Goal: Task Accomplishment & Management: Manage account settings

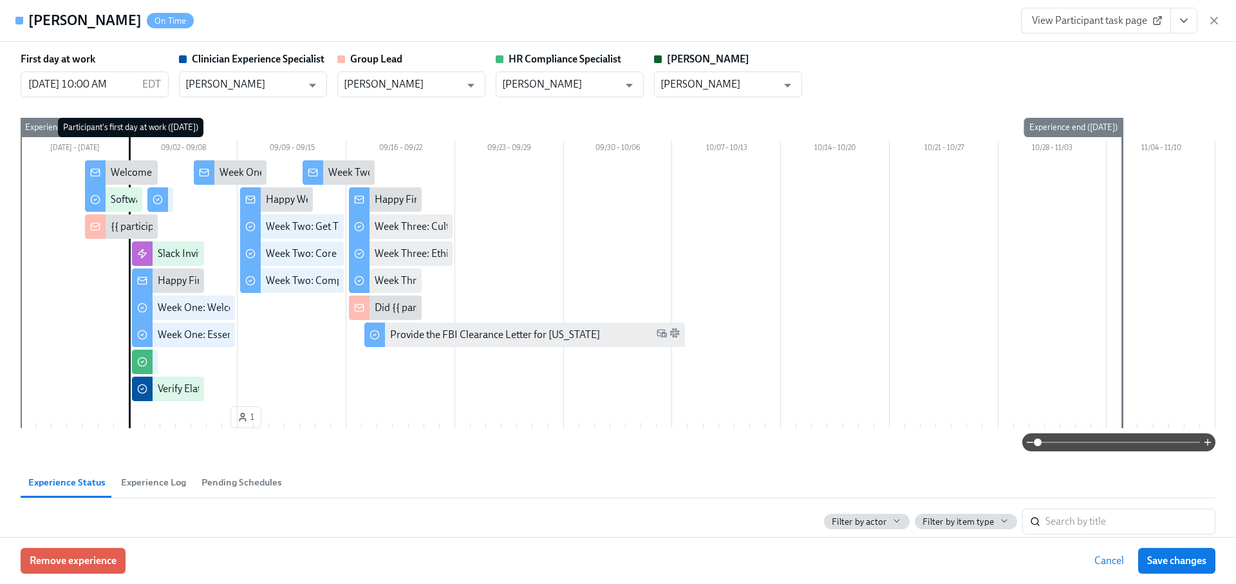
scroll to position [0, 19974]
click at [1213, 21] on icon "button" at bounding box center [1214, 20] width 6 height 6
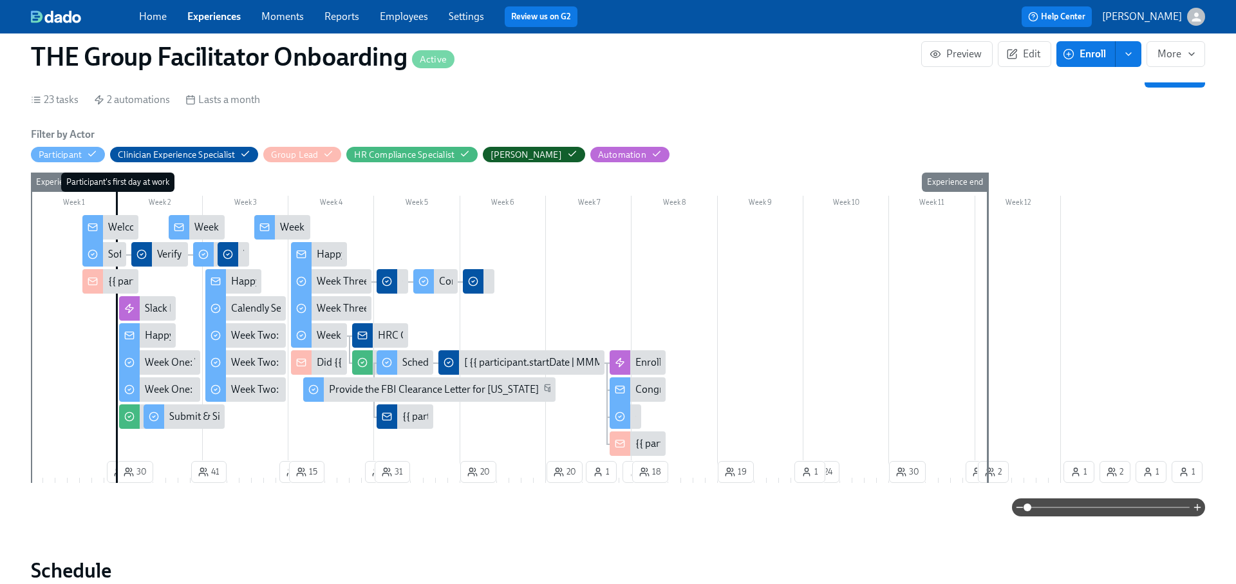
scroll to position [218, 0]
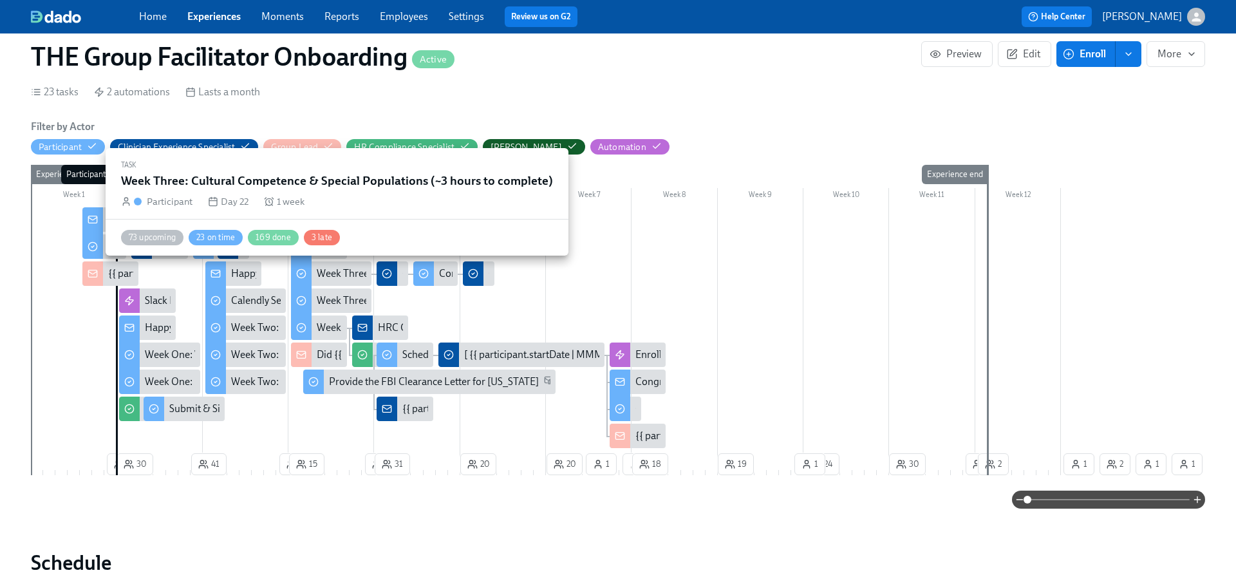
click at [333, 276] on div "Week Three: Cultural Competence & Special Populations (~3 hours to complete)" at bounding box center [491, 274] width 348 height 14
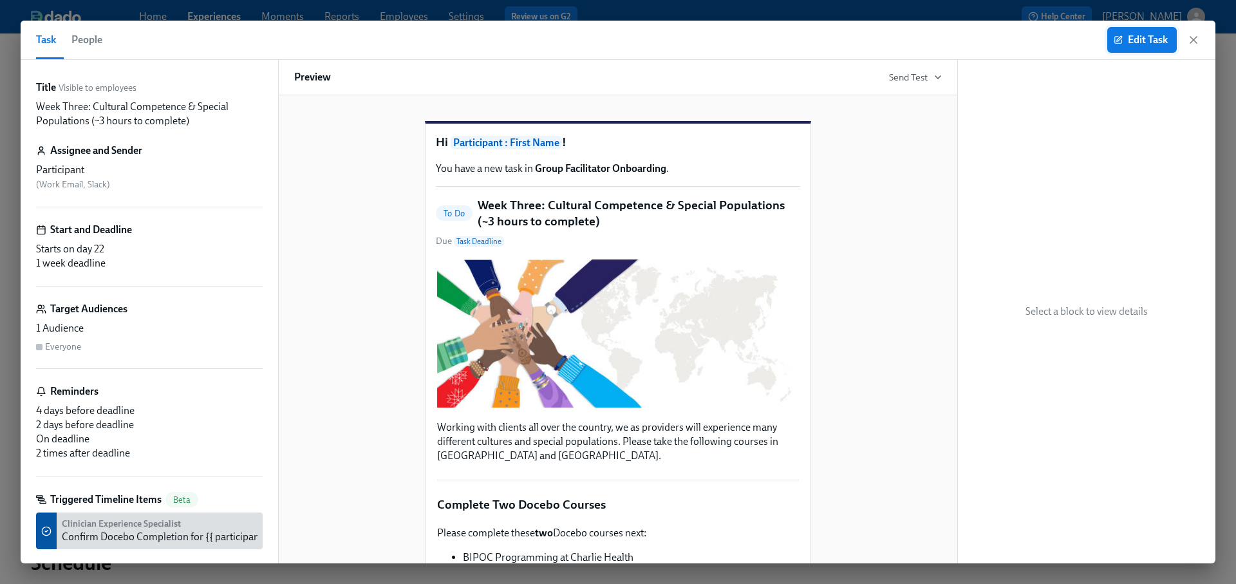
click at [1152, 36] on span "Edit Task" at bounding box center [1142, 39] width 52 height 13
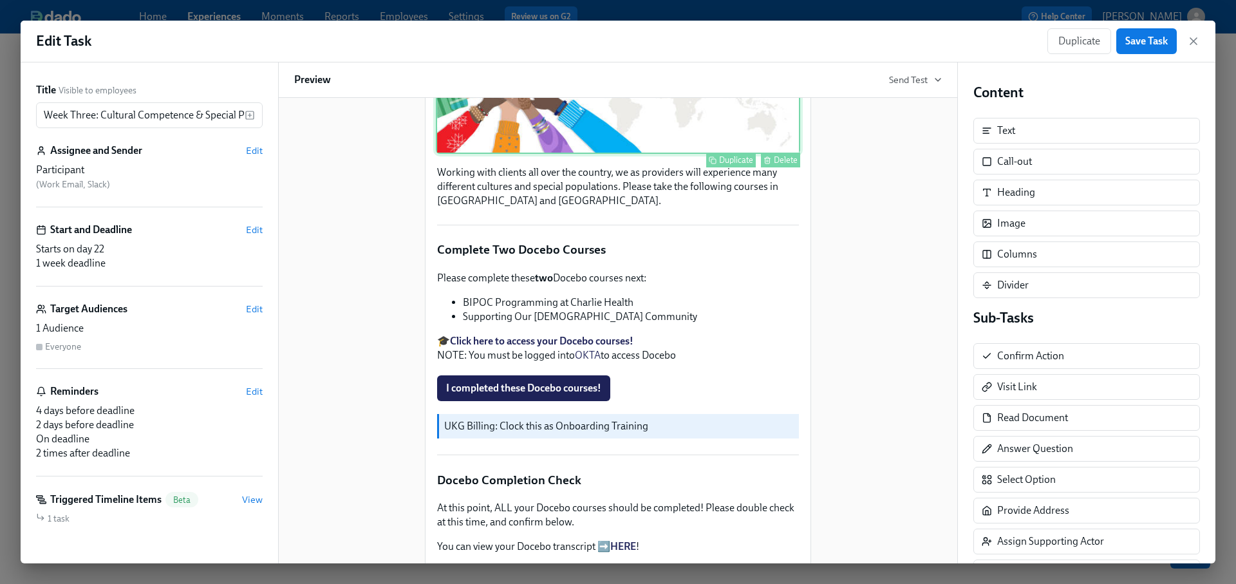
scroll to position [258, 0]
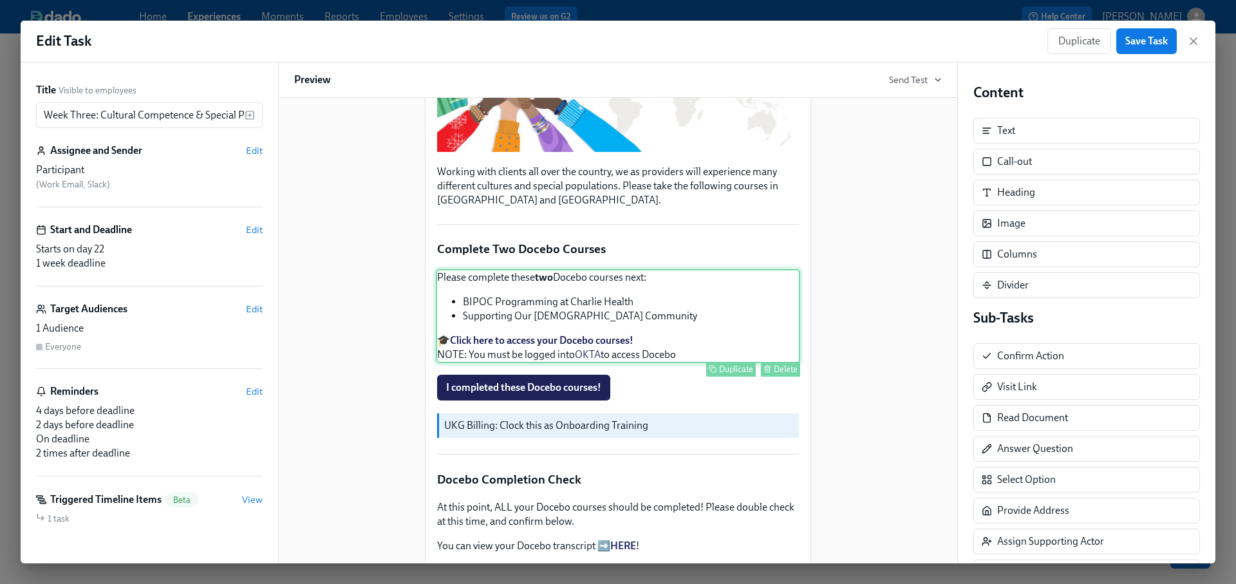
click at [555, 323] on div "Please complete these two Docebo courses next: BIPOC Programming at Charlie Hea…" at bounding box center [618, 316] width 364 height 94
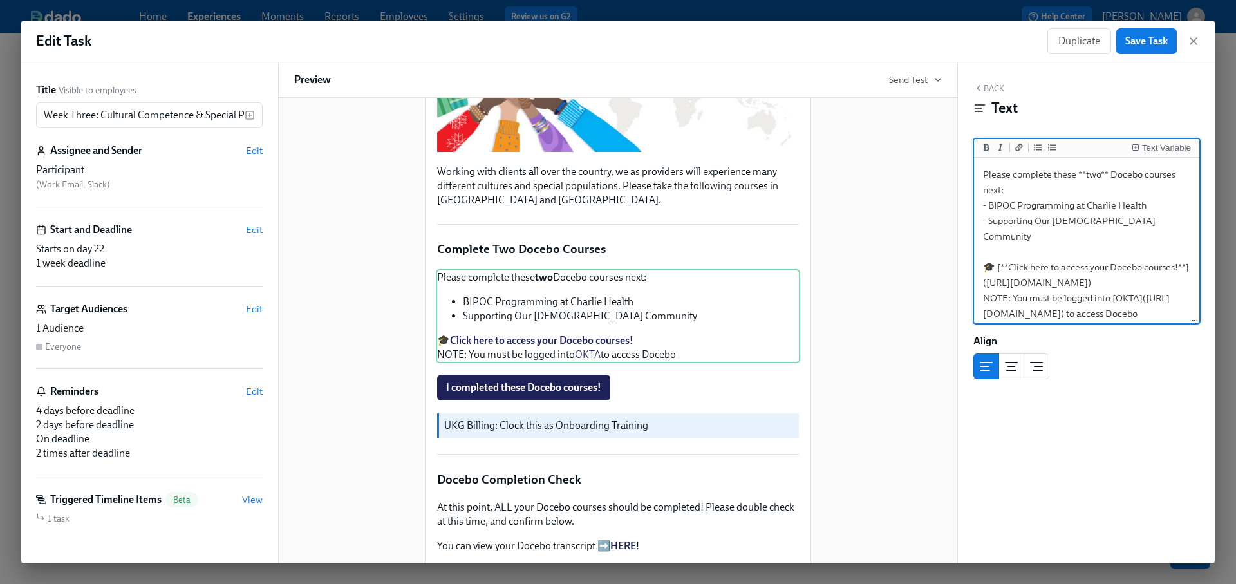
click at [825, 366] on div "Hi Participant : First Name ! You have a new task in Group Facilitator Onboardi…" at bounding box center [618, 519] width 648 height 1349
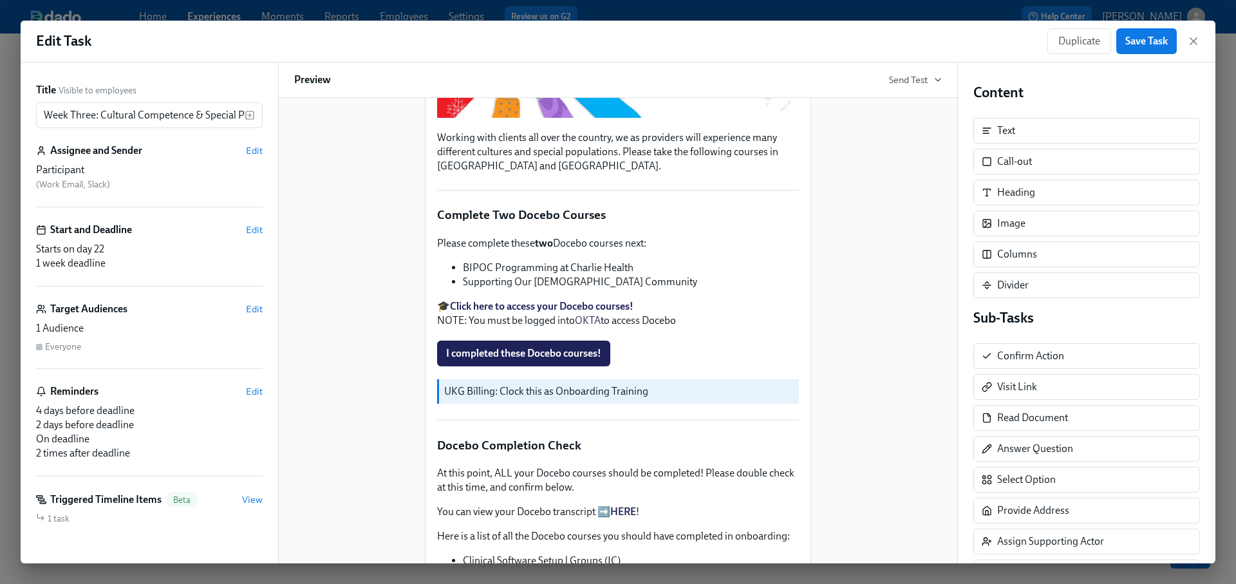
scroll to position [294, 0]
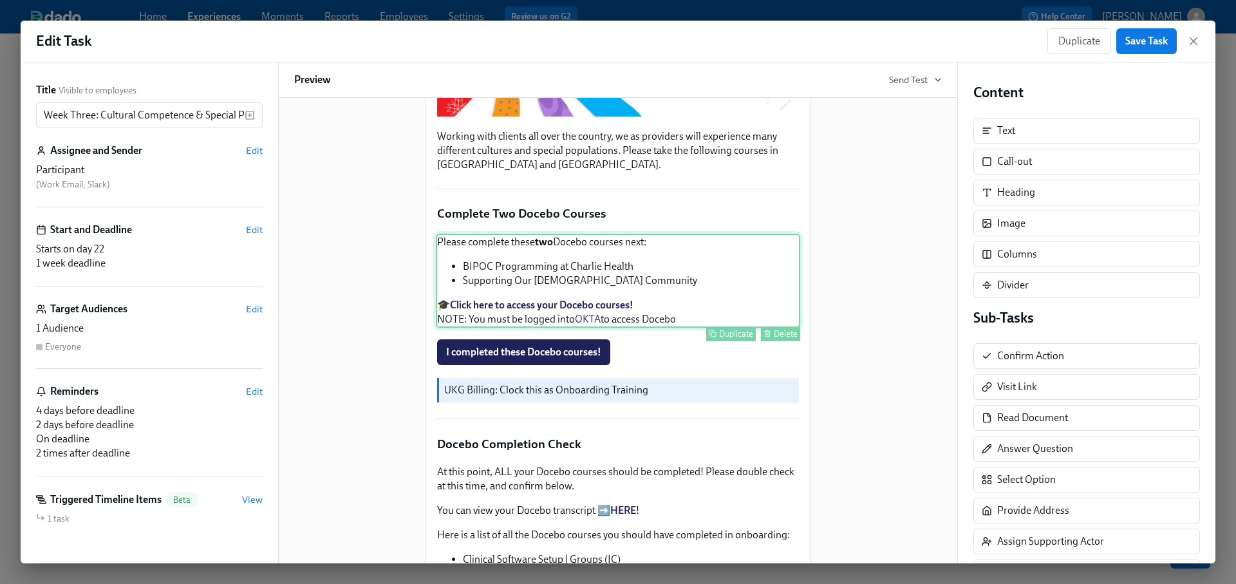
click at [559, 293] on div "Please complete these two Docebo courses next: BIPOC Programming at Charlie Hea…" at bounding box center [618, 281] width 364 height 94
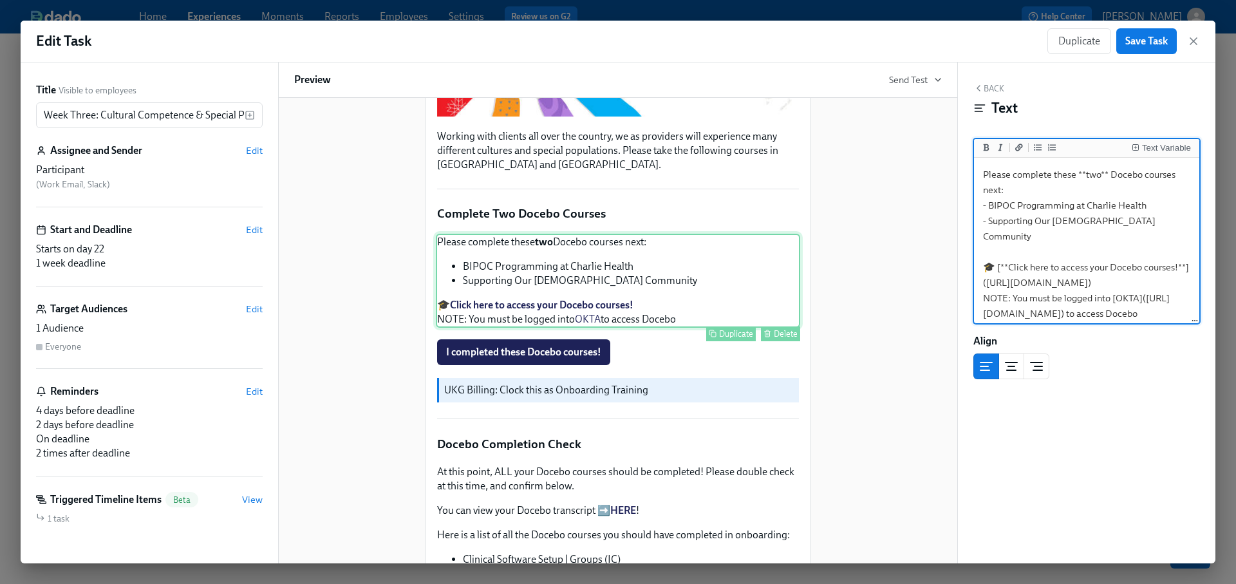
click at [540, 262] on div "Please complete these two Docebo courses next: BIPOC Programming at Charlie Hea…" at bounding box center [618, 281] width 364 height 94
click at [1087, 176] on textarea "Please complete these **two** Docebo courses next: - BIPOC Programming at Charl…" at bounding box center [1087, 243] width 220 height 167
click at [1171, 217] on textarea "Please complete these **three** Docebo courses next: - BIPOC Programming at Cha…" at bounding box center [1087, 243] width 220 height 167
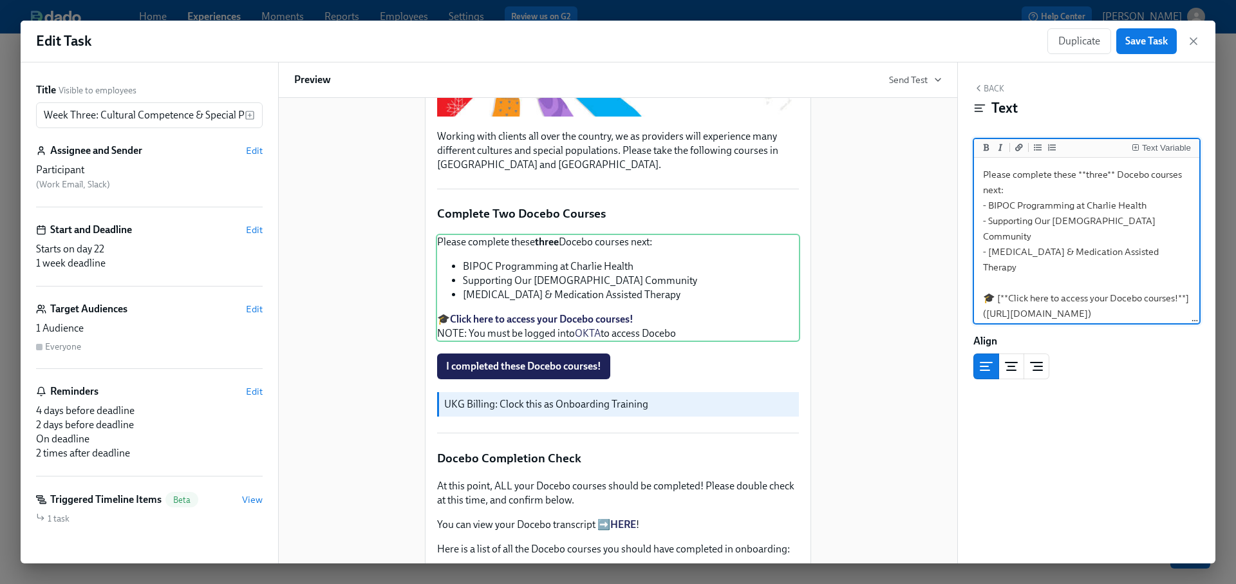
type textarea "Please complete these **three** Docebo courses next: - BIPOC Programming at Cha…"
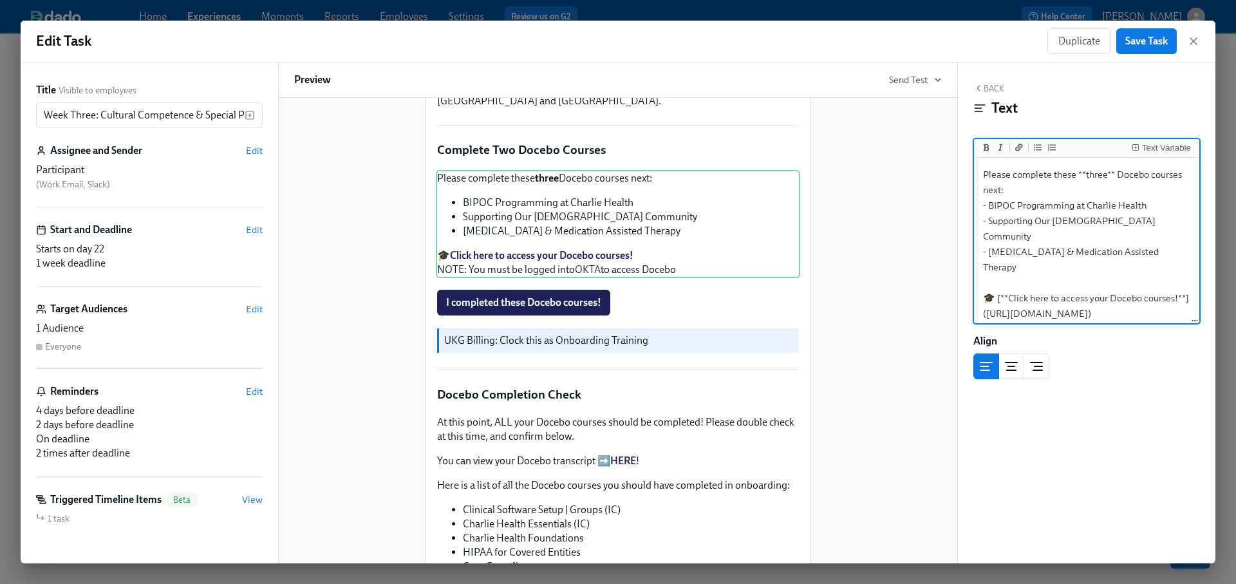
scroll to position [216, 0]
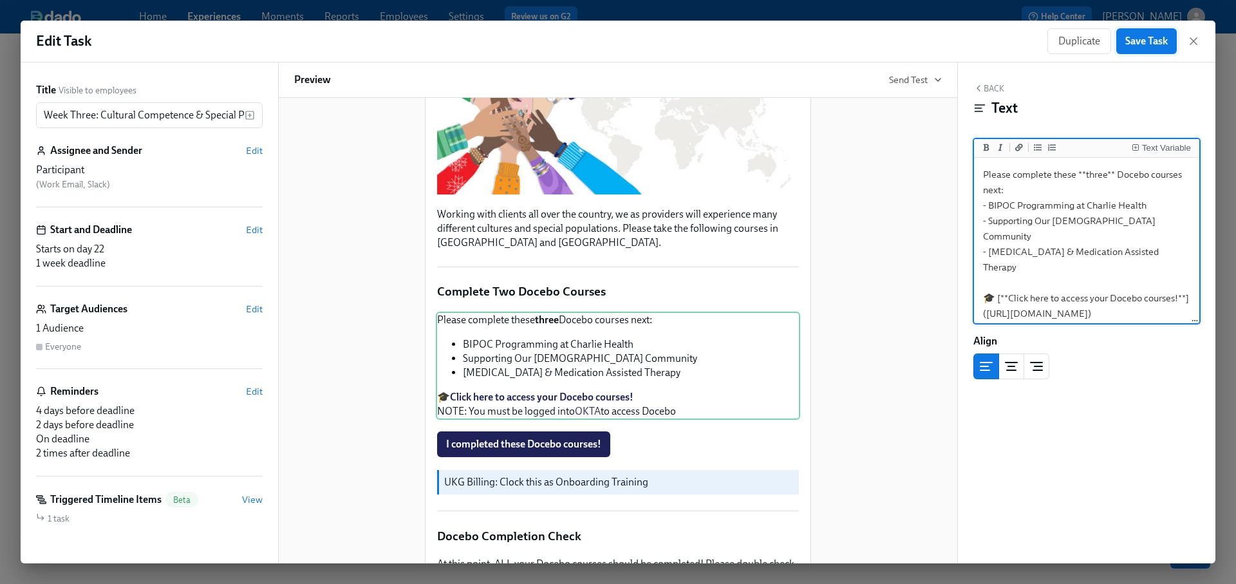
click at [1141, 47] on span "Save Task" at bounding box center [1146, 41] width 42 height 13
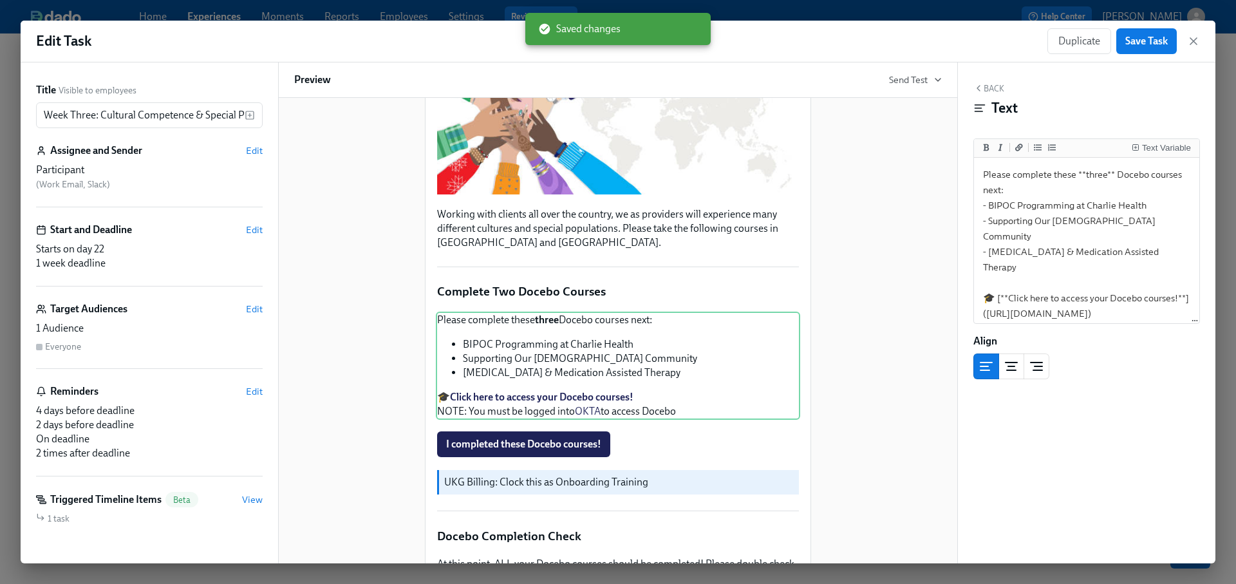
click at [1201, 38] on div "Edit Task Duplicate Save Task" at bounding box center [618, 42] width 1195 height 42
click at [1195, 39] on icon "button" at bounding box center [1193, 41] width 6 height 6
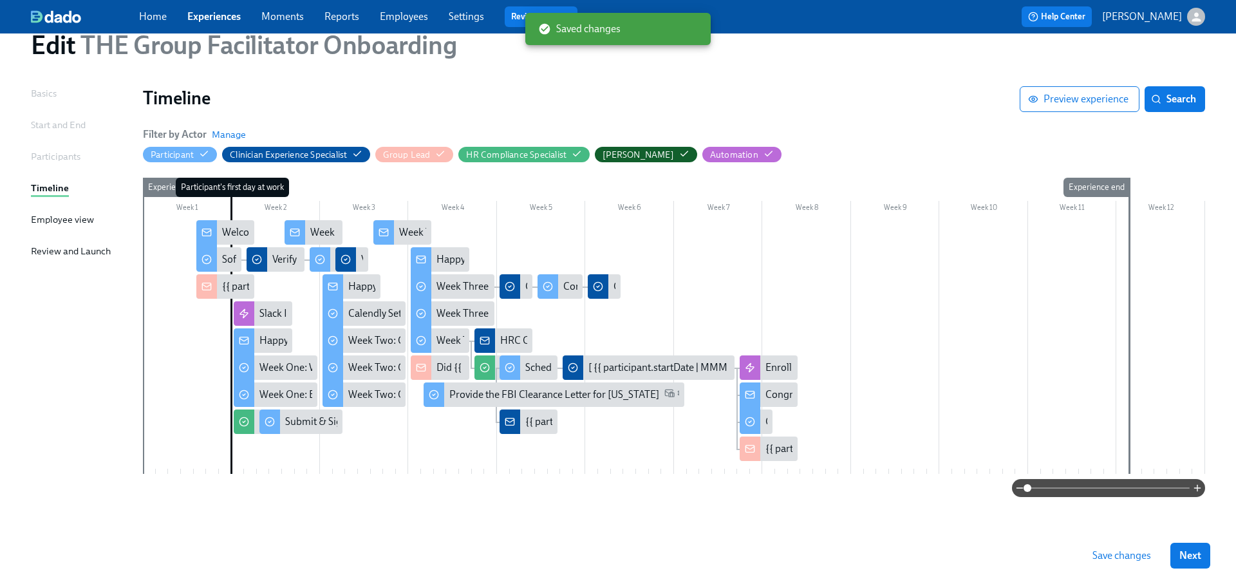
scroll to position [50, 0]
click at [444, 335] on div "Week Three: Final Onboarding Tasks (~1.5 hours to complete)" at bounding box center [571, 340] width 268 height 14
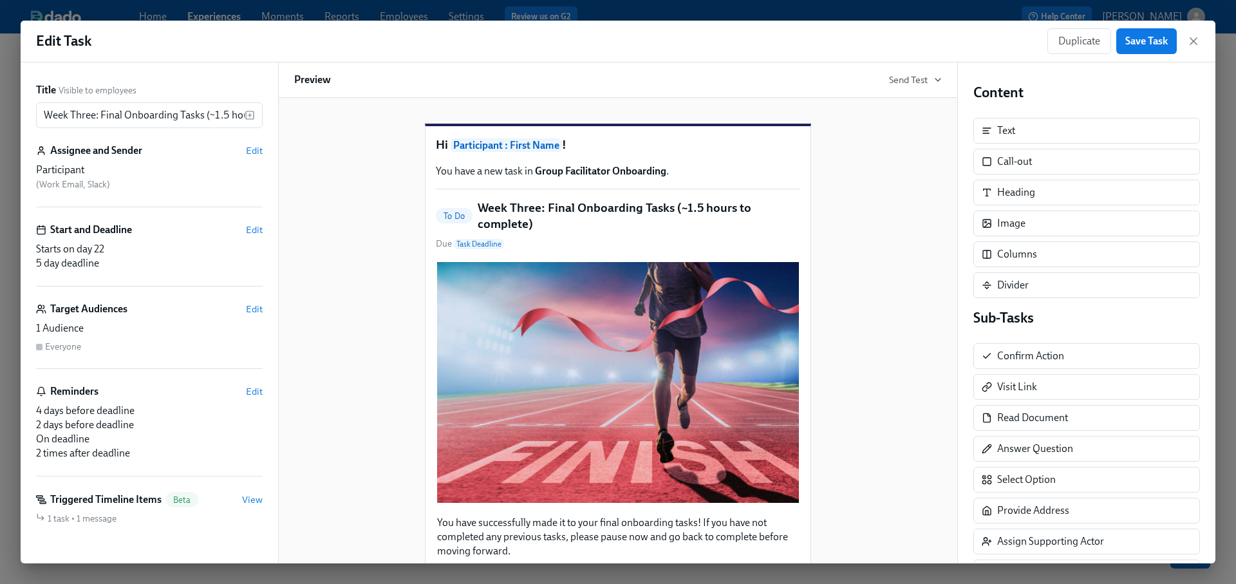
scroll to position [6, 0]
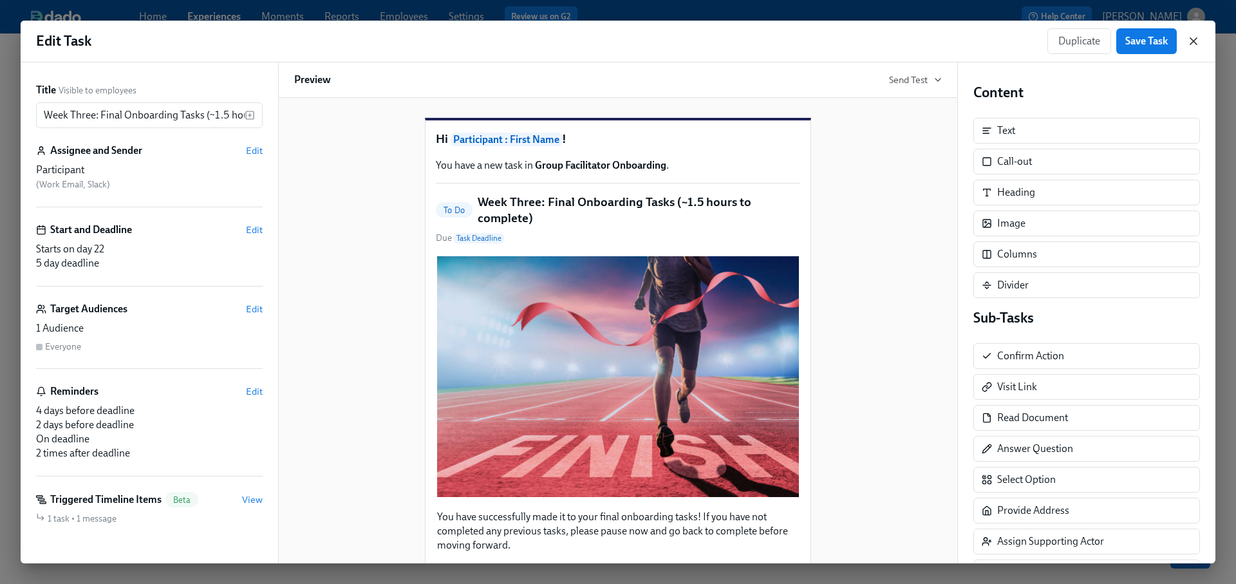
click at [1197, 41] on icon "button" at bounding box center [1193, 41] width 13 height 13
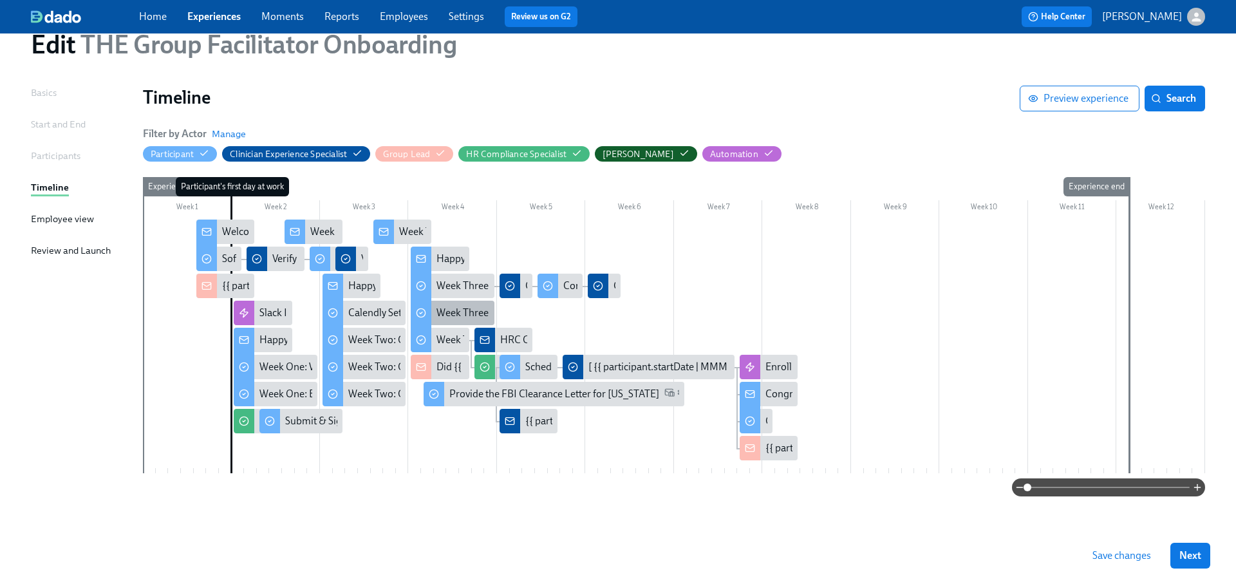
click at [462, 312] on div "Week Three: Ethics, Conduct, & Legal Responsibilities (~5 hours to complete)" at bounding box center [604, 313] width 335 height 14
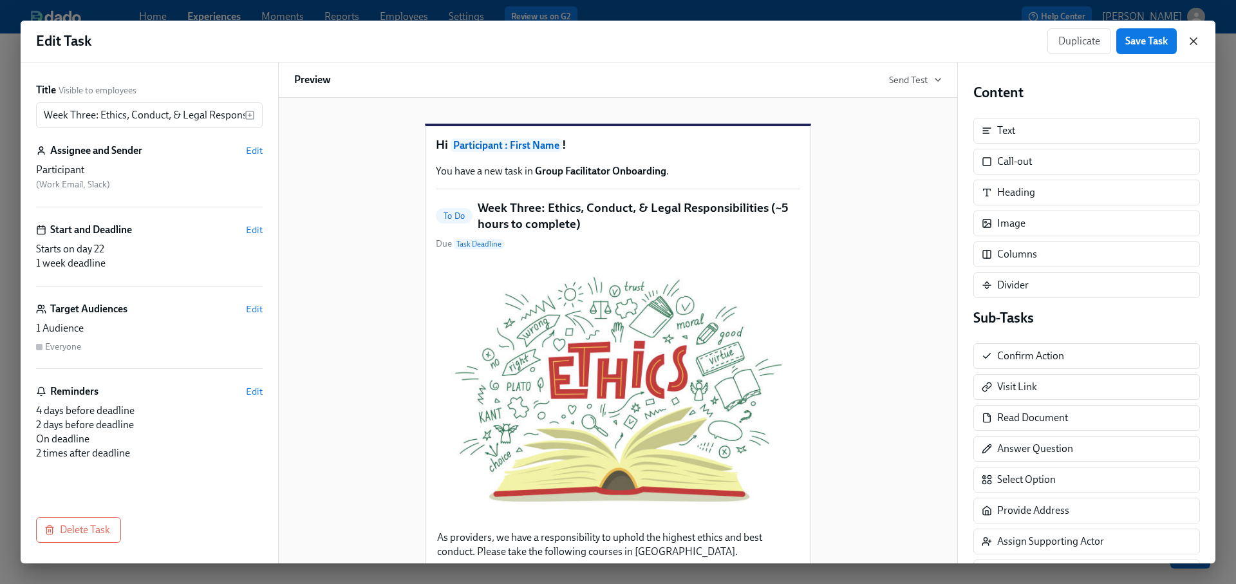
click at [1192, 42] on icon "button" at bounding box center [1193, 41] width 6 height 6
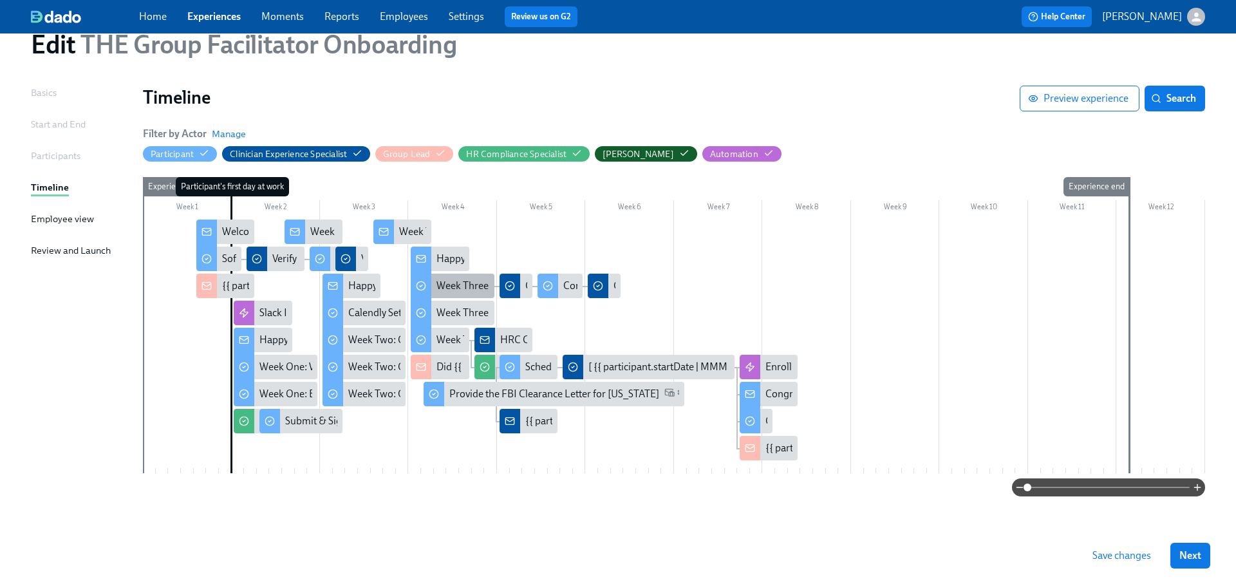
click at [465, 295] on div "Week Three: Cultural Competence & Special Populations (~3 hours to complete)" at bounding box center [453, 286] width 84 height 24
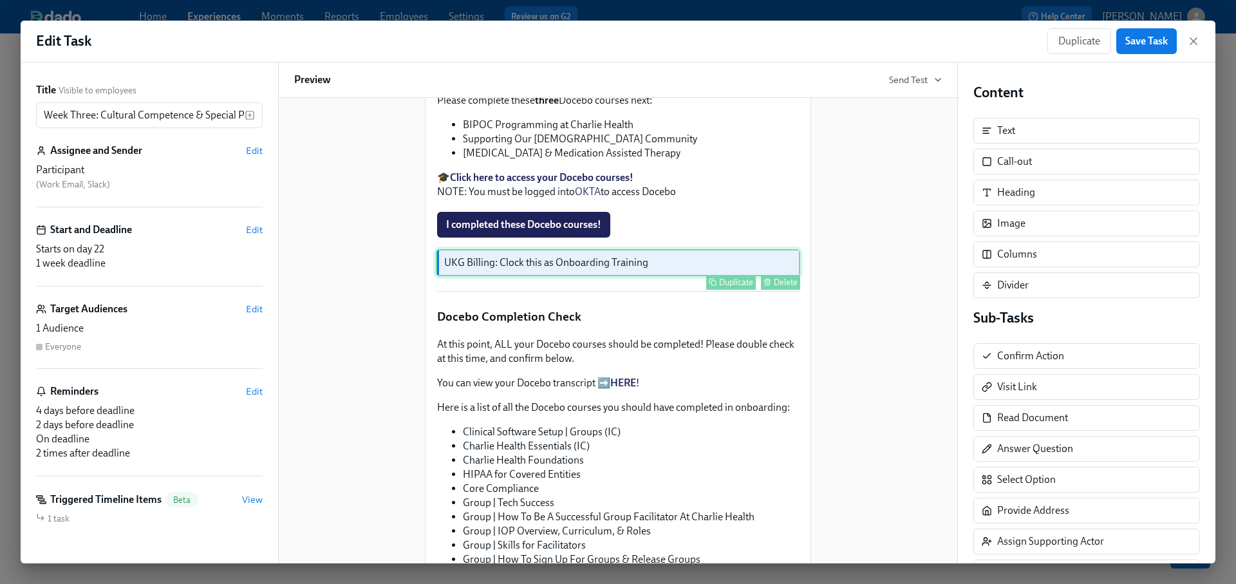
scroll to position [294, 0]
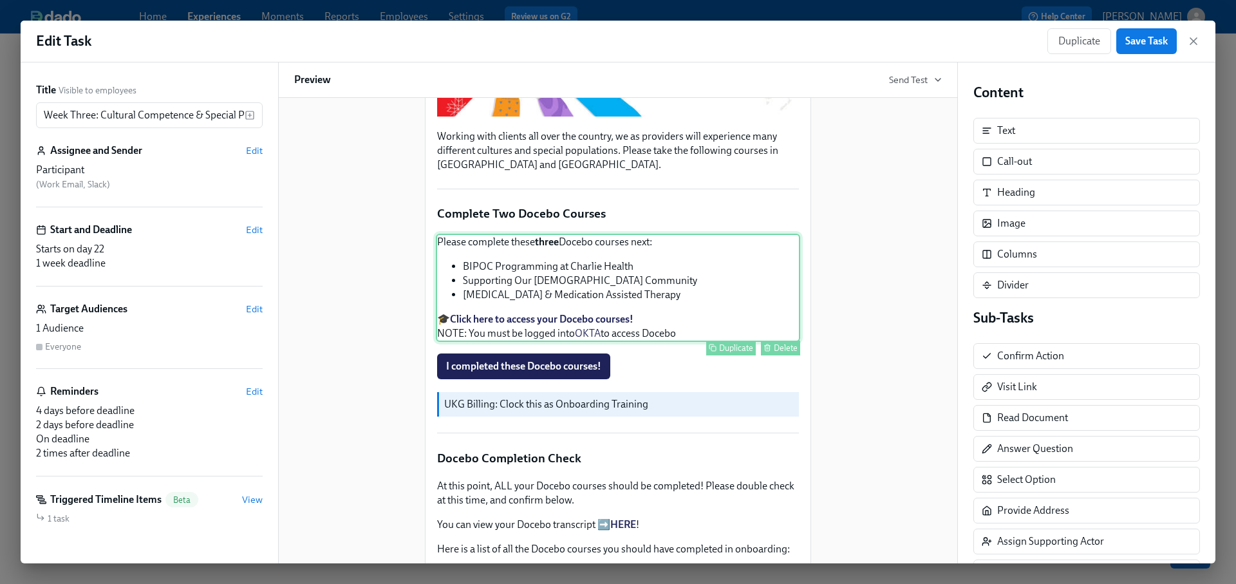
click at [623, 295] on div "Please complete these three Docebo courses next: BIPOC Programming at Charlie H…" at bounding box center [618, 288] width 364 height 108
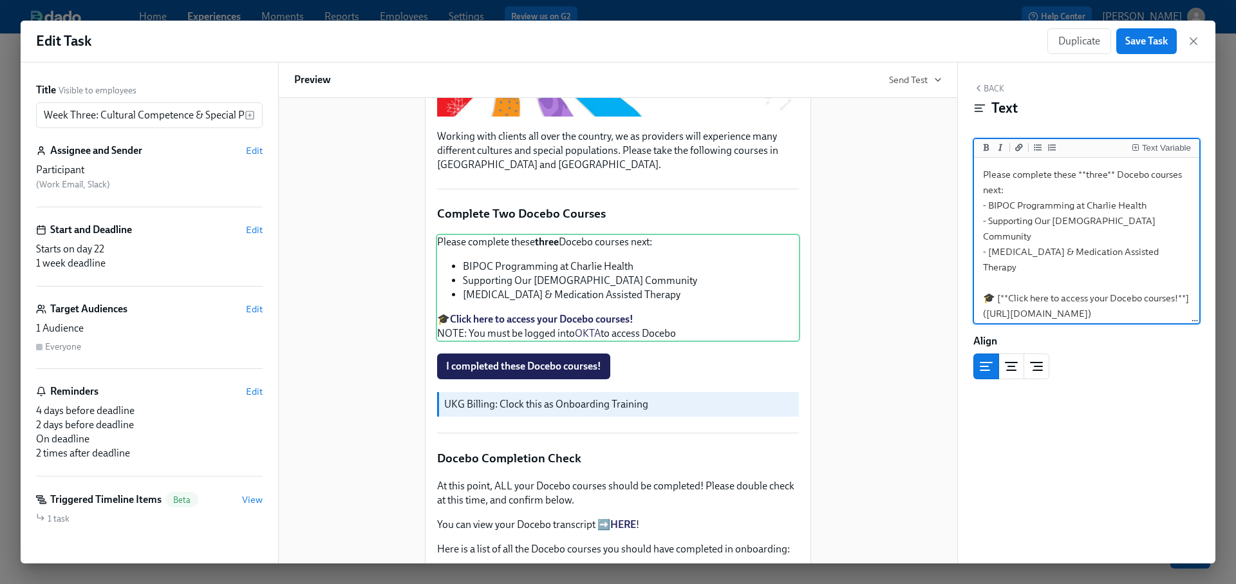
click at [1045, 252] on textarea "Please complete these **three** Docebo courses next: - BIPOC Programming at Cha…" at bounding box center [1087, 259] width 220 height 198
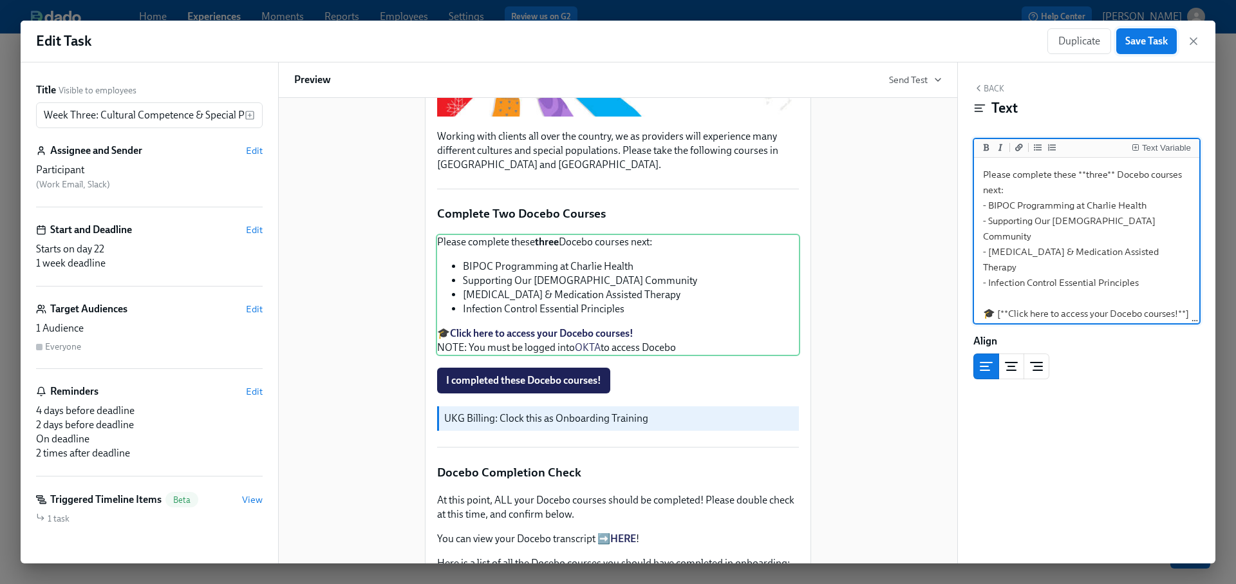
type textarea "Please complete these **three** Docebo courses next: - BIPOC Programming at Cha…"
click at [1144, 37] on span "Save Task" at bounding box center [1146, 41] width 42 height 13
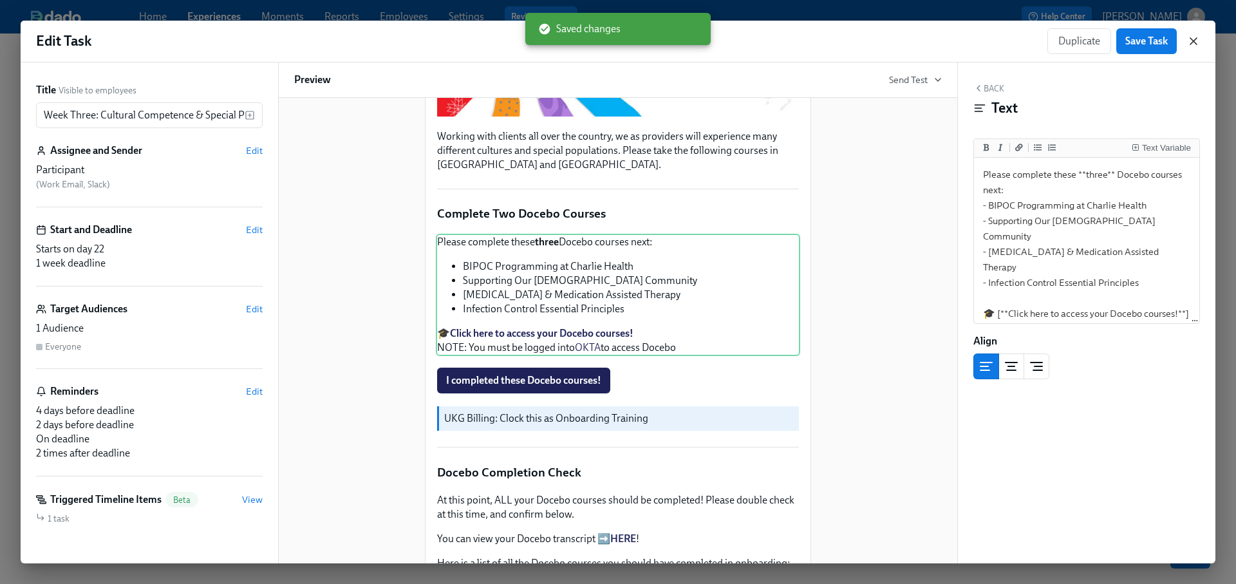
click at [1193, 40] on icon "button" at bounding box center [1193, 41] width 6 height 6
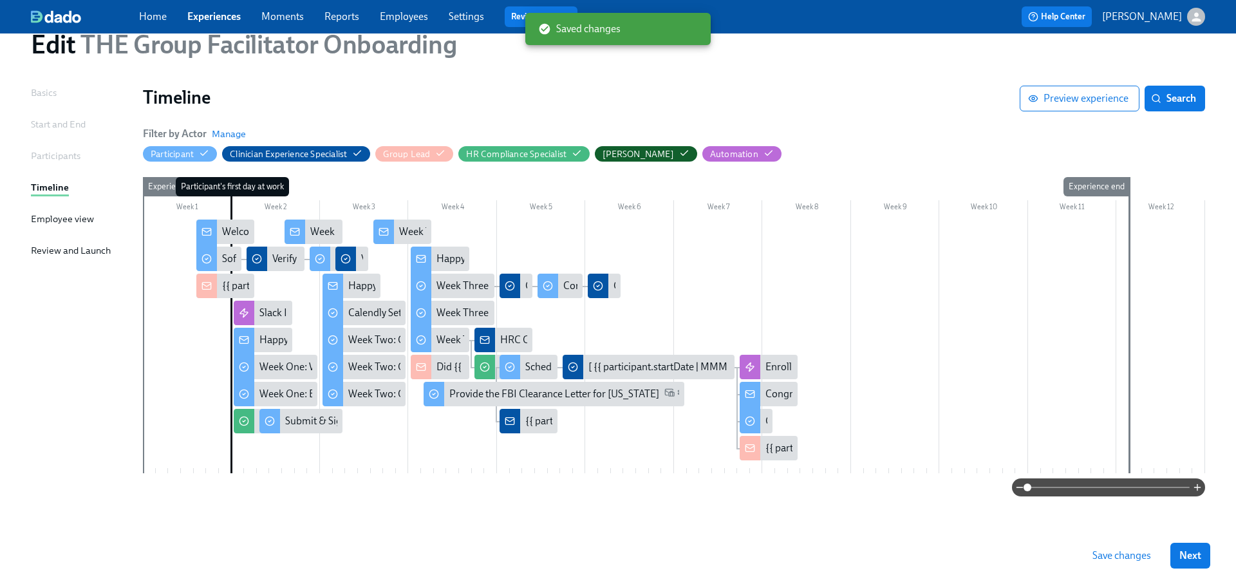
click at [1122, 550] on span "Save changes" at bounding box center [1122, 555] width 59 height 13
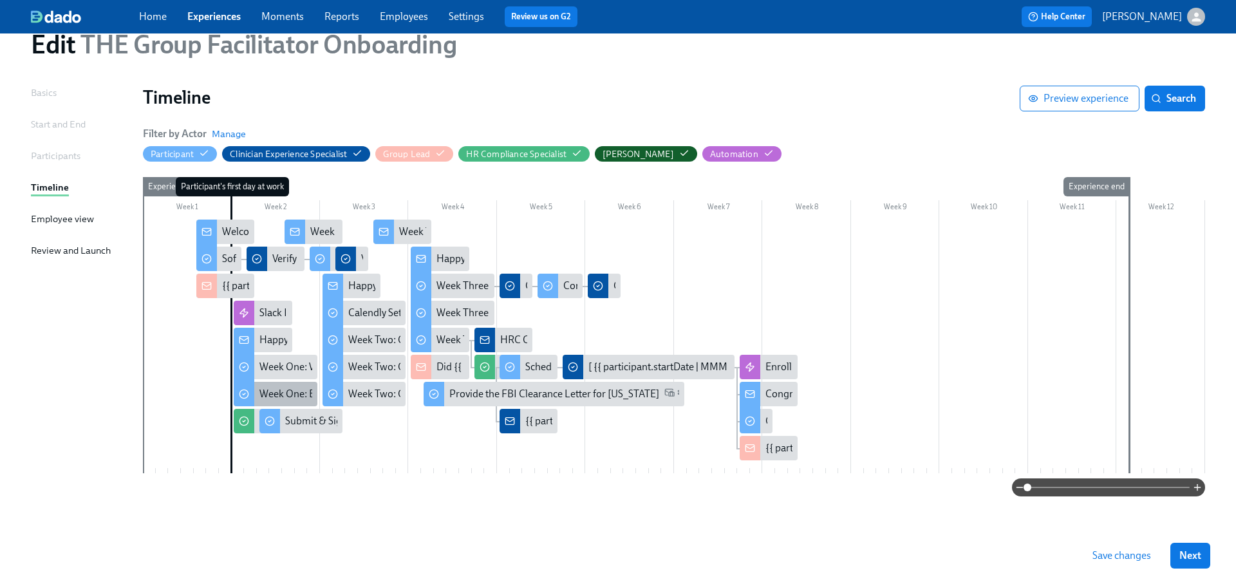
click at [294, 391] on div "Week One: Essential Compliance Tasks (~6.5 hours to complete)" at bounding box center [398, 394] width 279 height 14
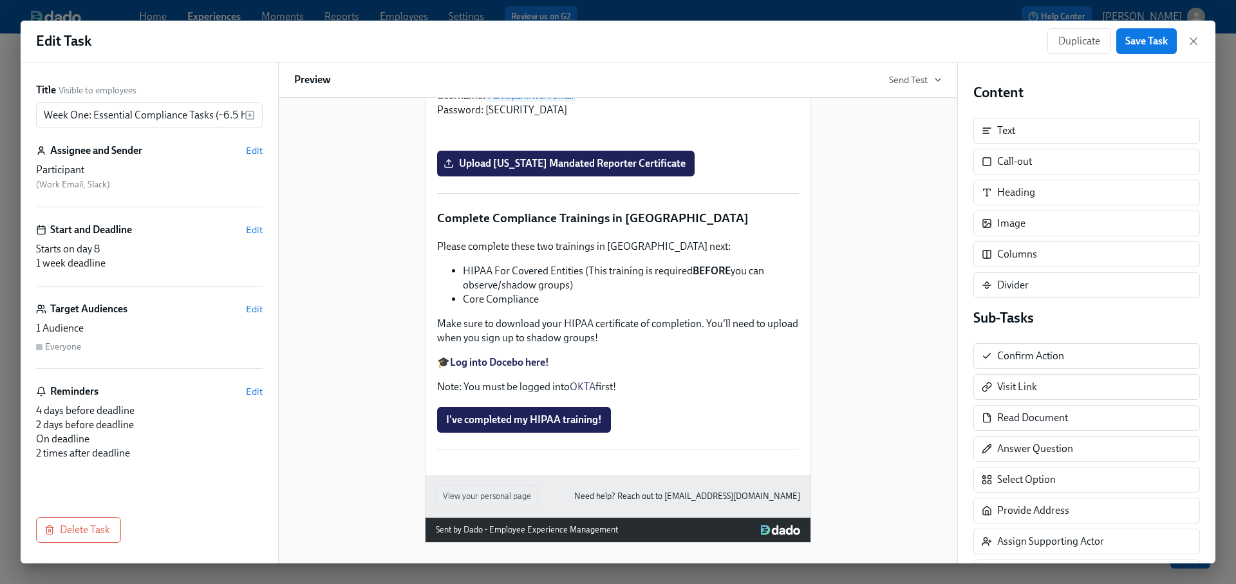
scroll to position [3151, 0]
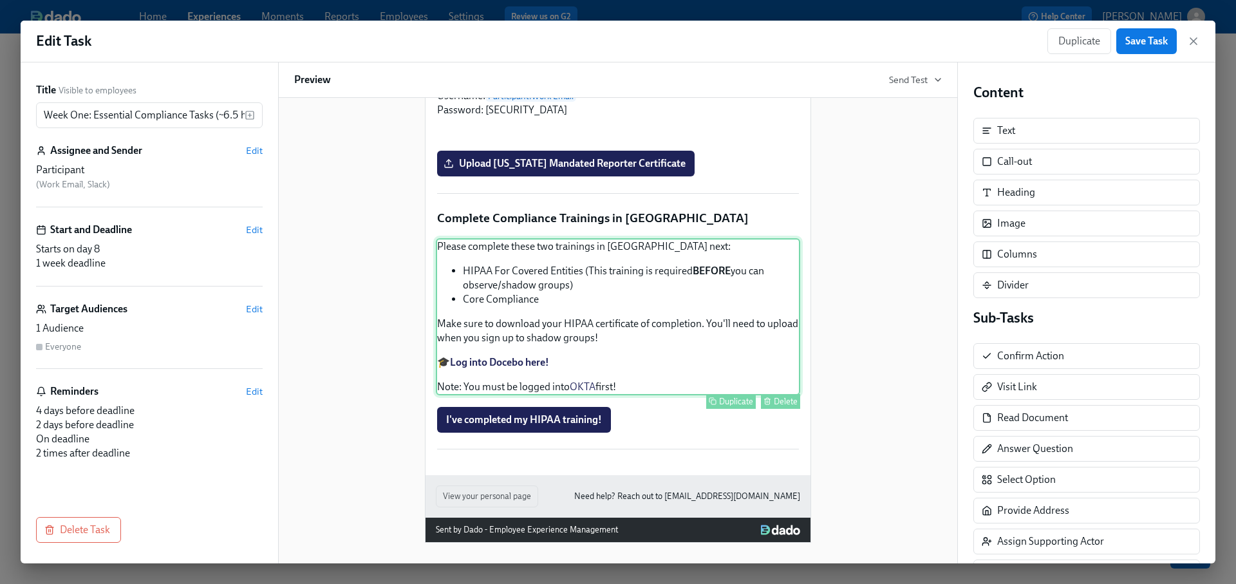
click at [639, 368] on div "Please complete these two trainings in [GEOGRAPHIC_DATA] next: HIPAA For Covere…" at bounding box center [618, 316] width 364 height 157
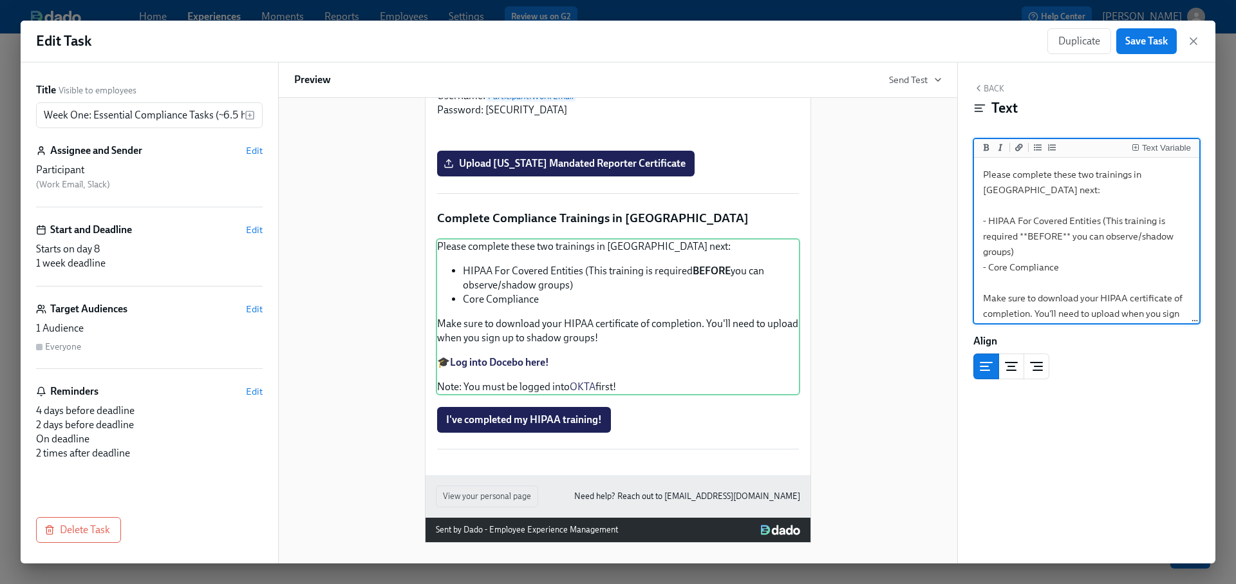
click at [1080, 268] on textarea "Please complete these two trainings in [GEOGRAPHIC_DATA] next: - HIPAA For Cove…" at bounding box center [1087, 298] width 220 height 276
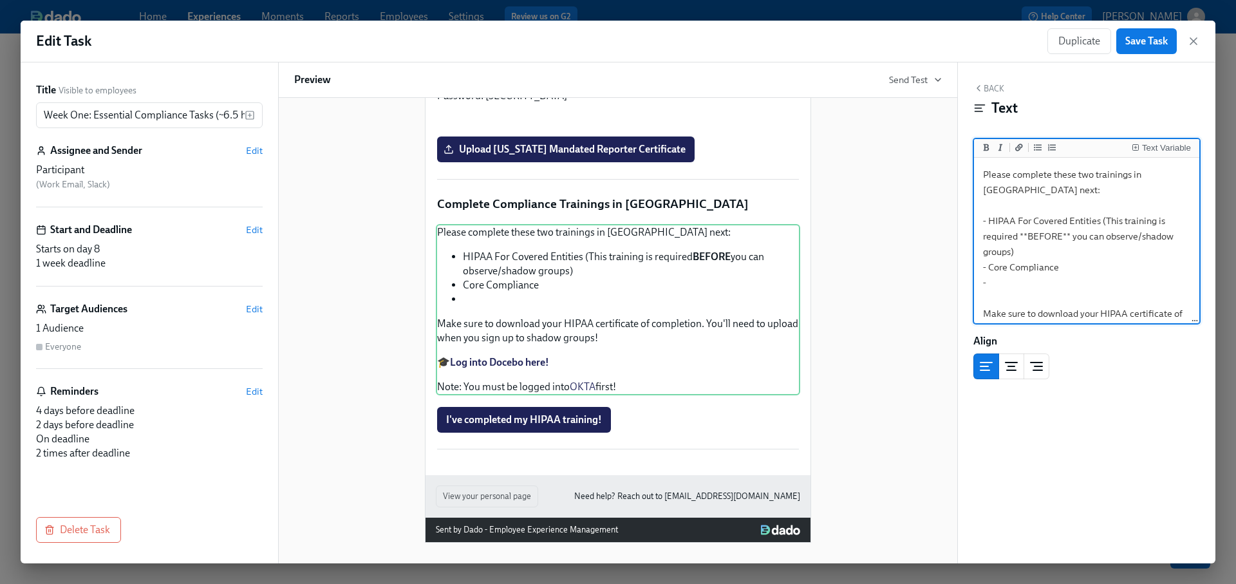
click at [1092, 270] on textarea "Please complete these two trainings in [GEOGRAPHIC_DATA] next: - HIPAA For Cove…" at bounding box center [1087, 305] width 220 height 291
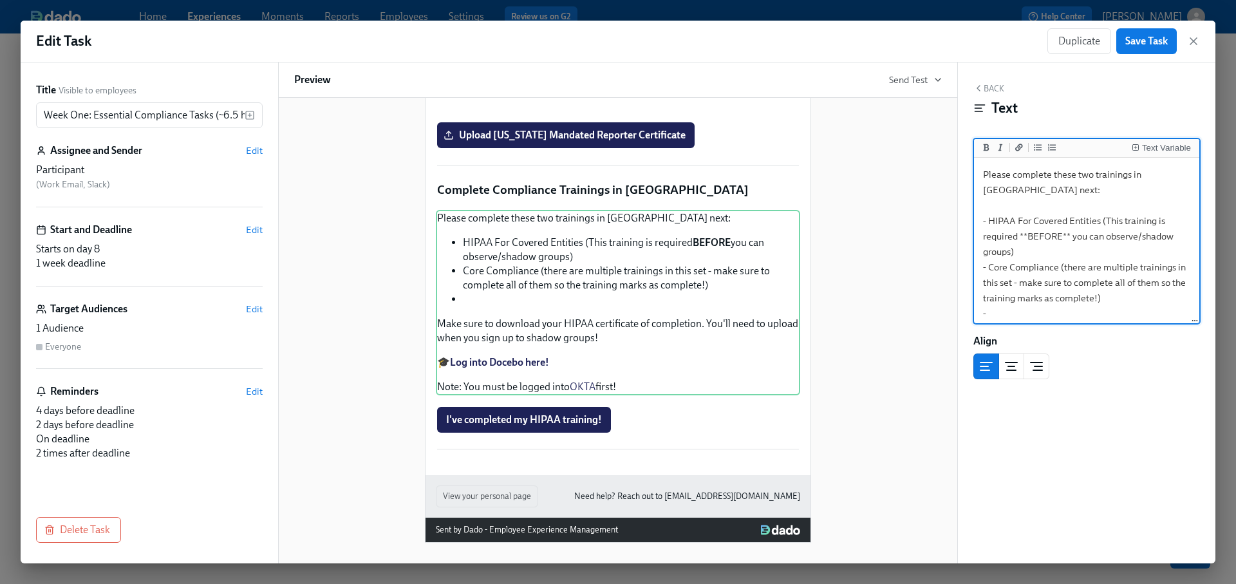
click at [1155, 270] on textarea "Please complete these two trainings in [GEOGRAPHIC_DATA] next: - HIPAA For Cove…" at bounding box center [1087, 321] width 220 height 322
click at [984, 285] on textarea "Please complete these two trainings in [GEOGRAPHIC_DATA] next: - HIPAA For Cove…" at bounding box center [1087, 321] width 220 height 322
click at [1138, 269] on textarea "Please complete these two trainings in [GEOGRAPHIC_DATA] next: - HIPAA For Cove…" at bounding box center [1087, 321] width 220 height 322
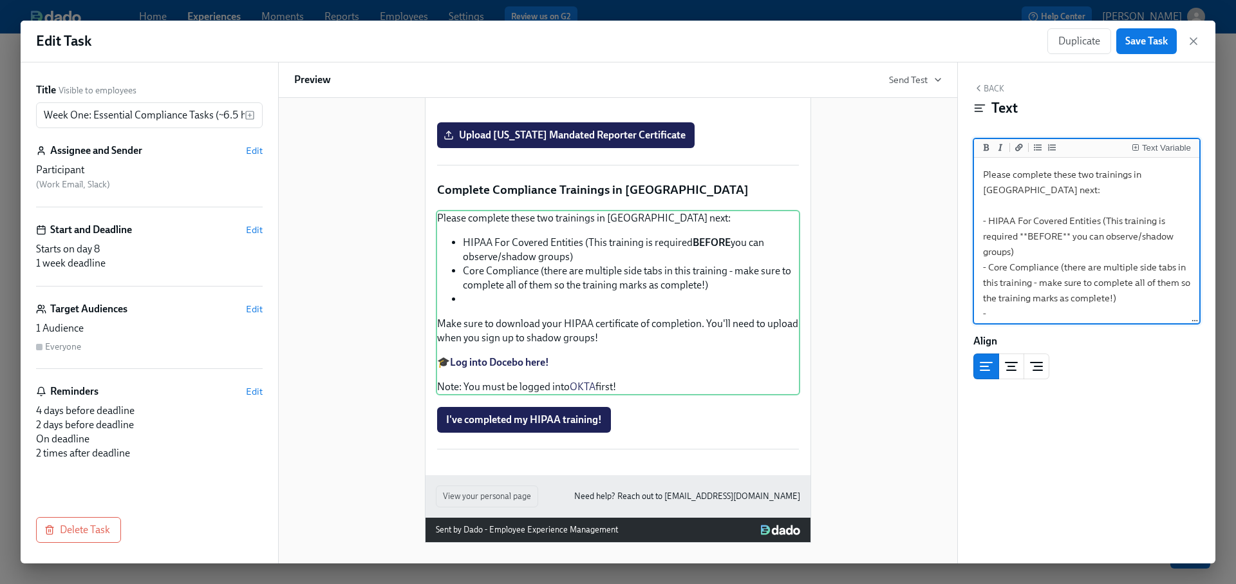
click at [1143, 267] on textarea "Please complete these two trainings in [GEOGRAPHIC_DATA] next: - HIPAA For Cove…" at bounding box center [1087, 321] width 220 height 322
click at [1144, 303] on textarea "Please complete these two trainings in [GEOGRAPHIC_DATA] next: - HIPAA For Cove…" at bounding box center [1087, 321] width 220 height 322
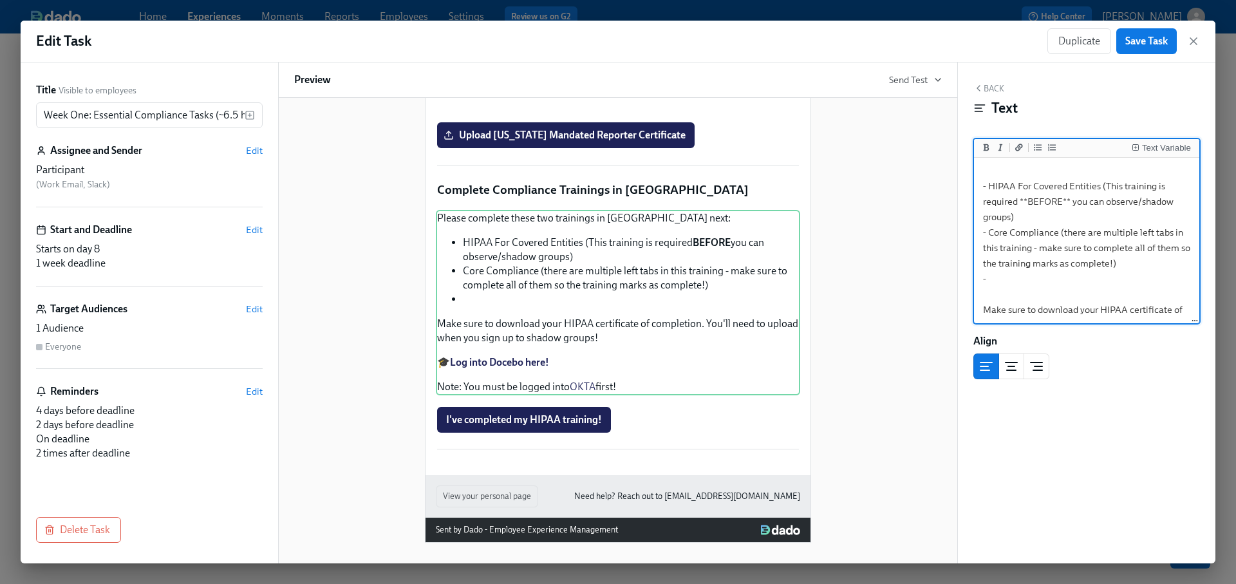
click at [1015, 276] on textarea "Please complete these two trainings in [GEOGRAPHIC_DATA] next: - HIPAA For Cove…" at bounding box center [1087, 287] width 220 height 322
type textarea "Please complete these two trainings in [GEOGRAPHIC_DATA] next: - HIPAA For Cove…"
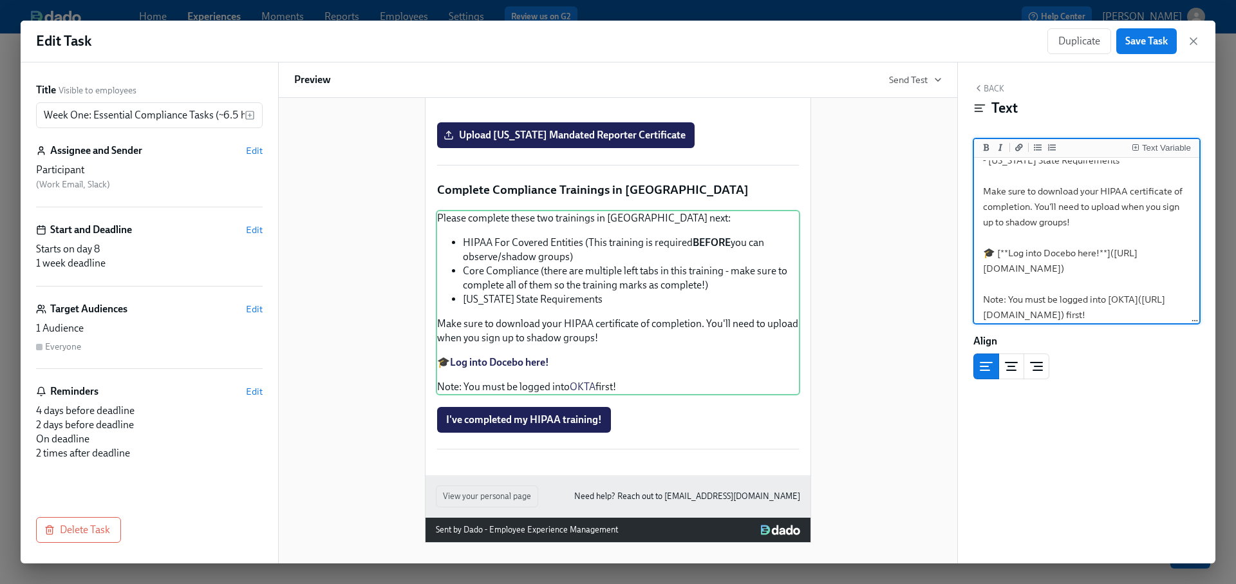
scroll to position [0, 0]
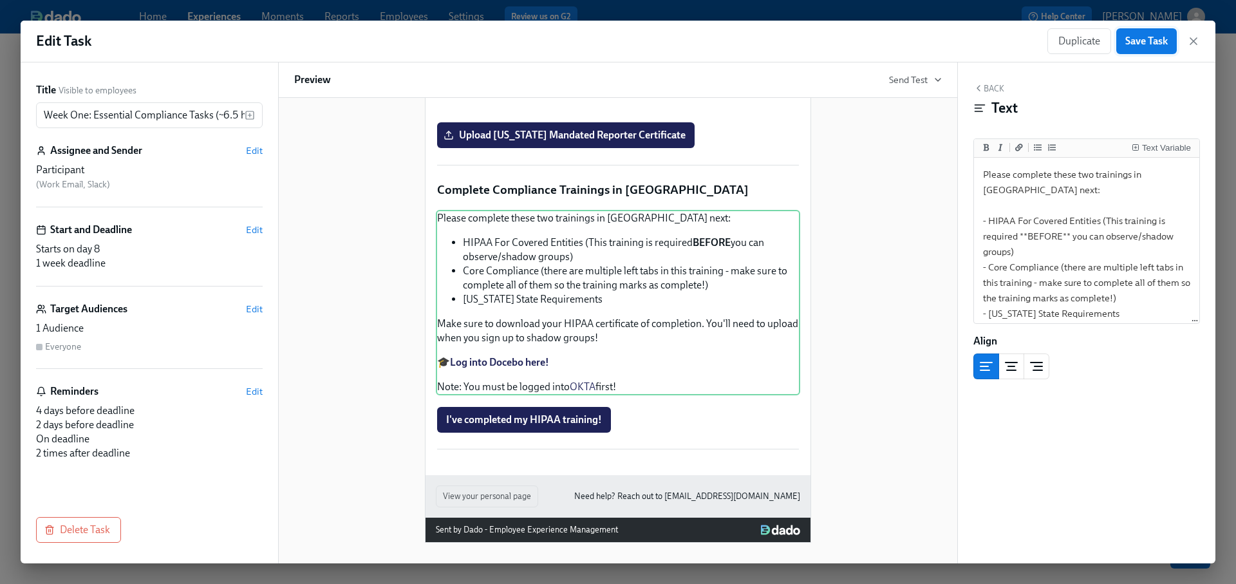
click at [1152, 33] on button "Save Task" at bounding box center [1146, 41] width 61 height 26
click at [1197, 37] on icon "button" at bounding box center [1193, 41] width 13 height 13
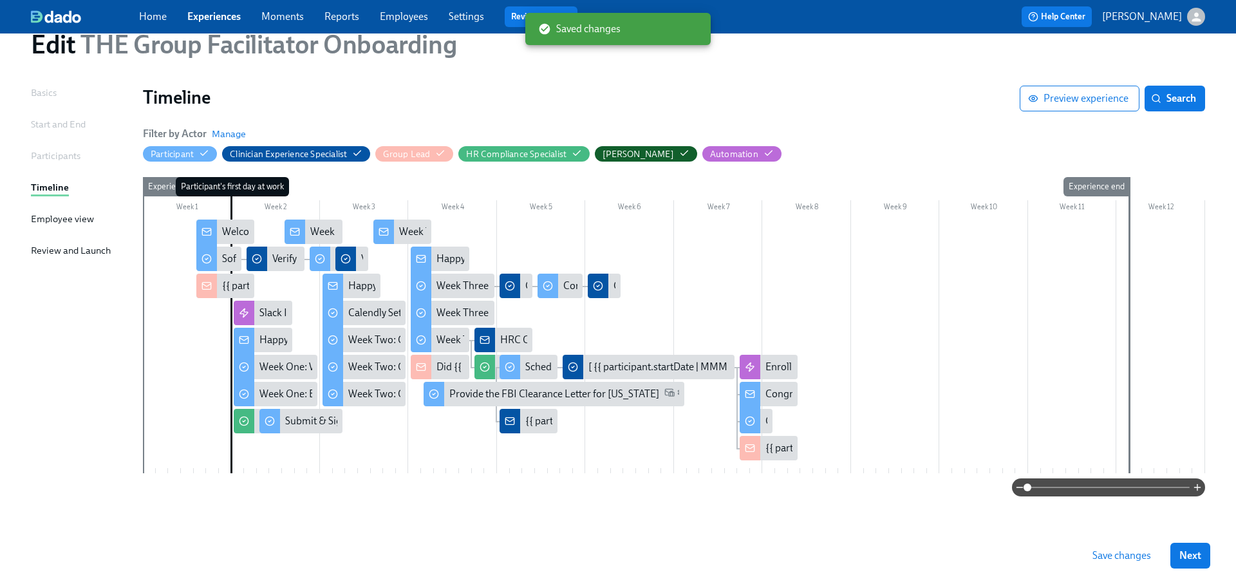
click at [1126, 559] on span "Save changes" at bounding box center [1122, 555] width 59 height 13
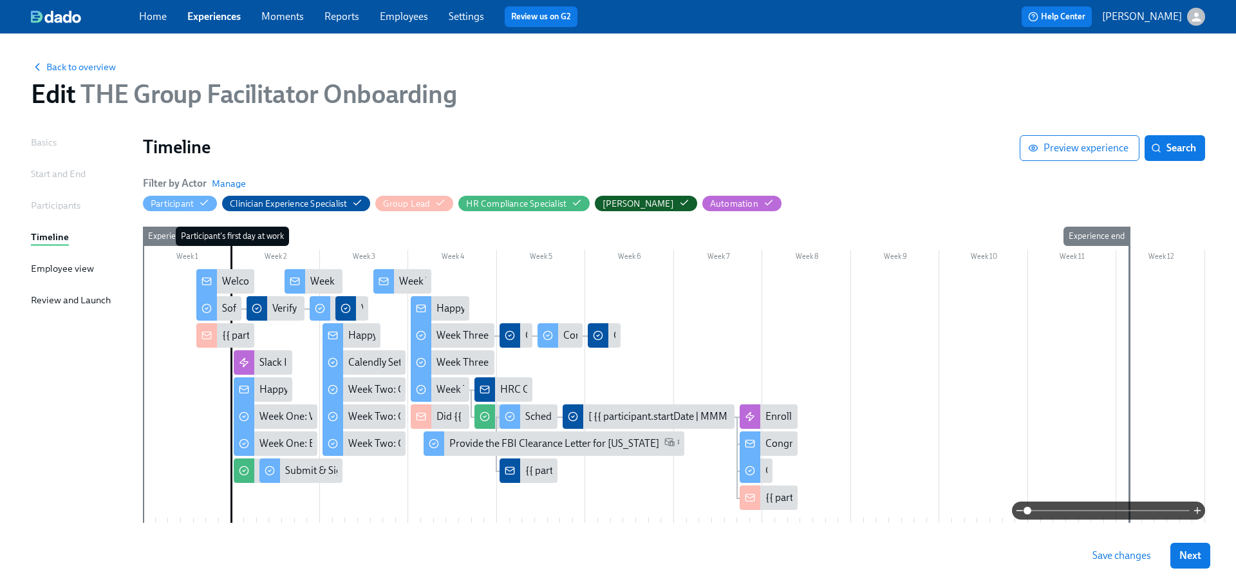
click at [77, 63] on span "Back to overview" at bounding box center [73, 67] width 85 height 13
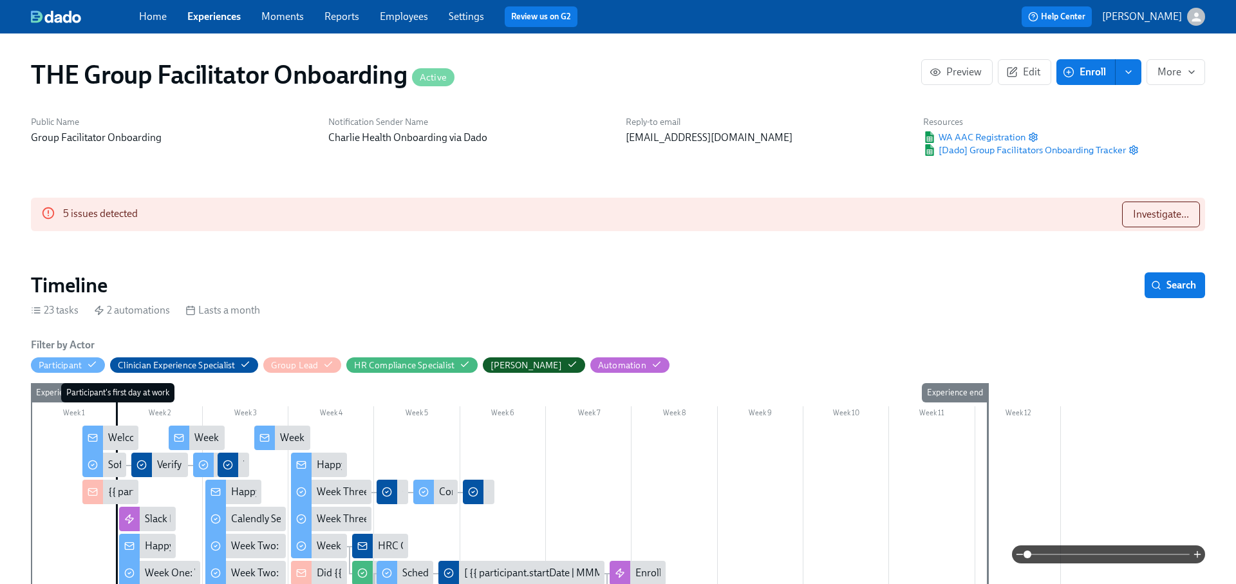
scroll to position [0, 19974]
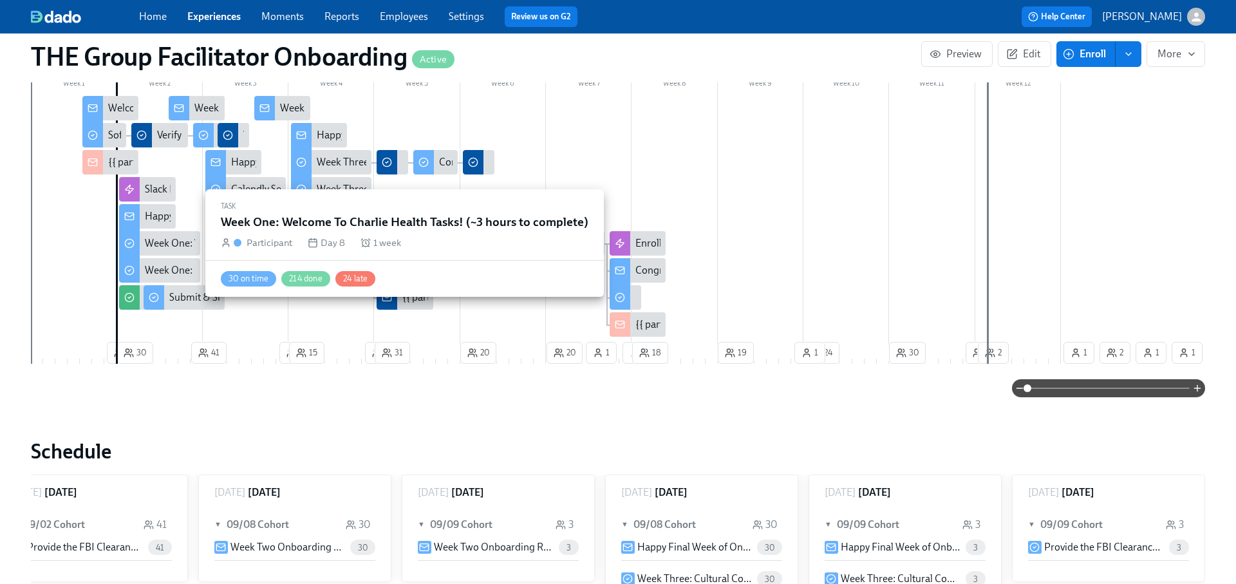
click at [180, 241] on div "Week One: Welcome To Charlie Health Tasks! (~3 hours to complete)" at bounding box center [294, 243] width 298 height 14
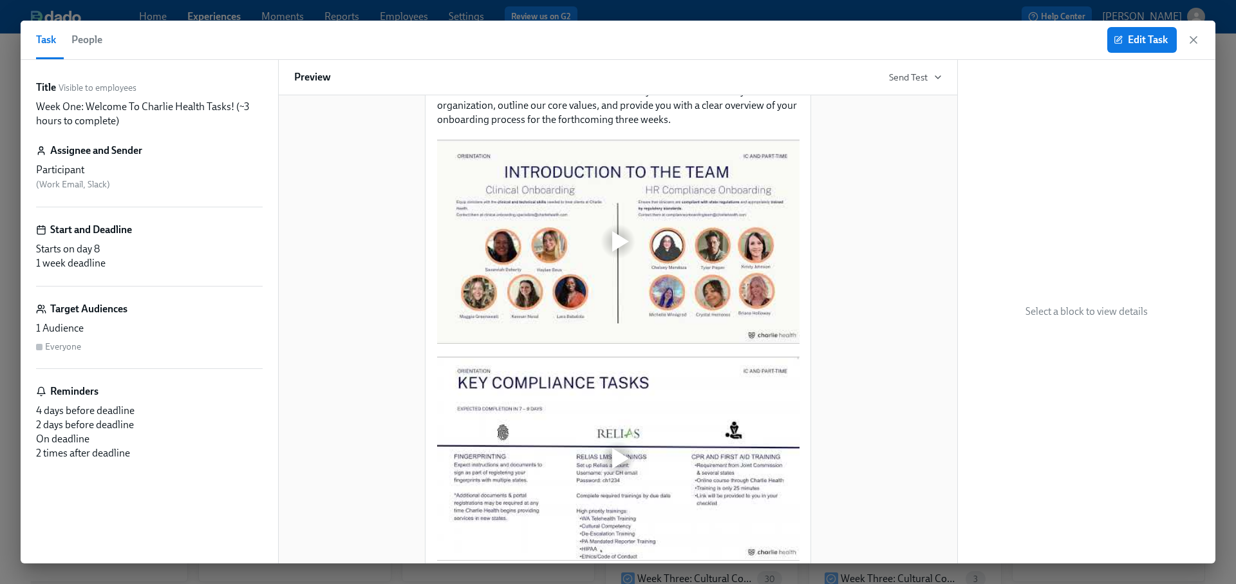
scroll to position [557, 0]
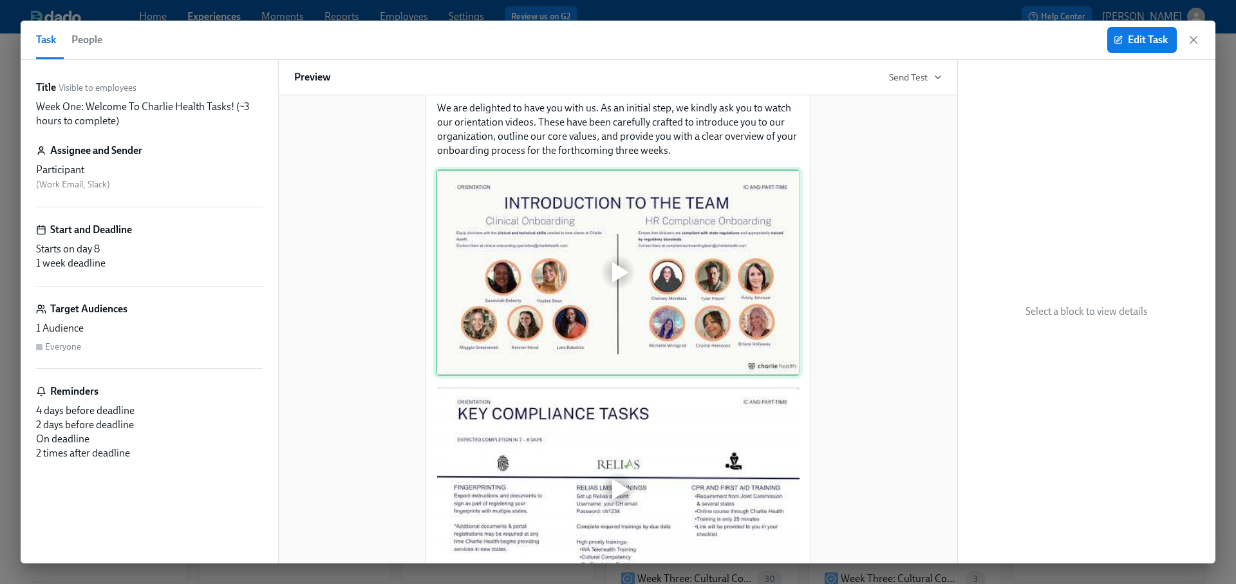
click at [706, 292] on div at bounding box center [618, 272] width 364 height 207
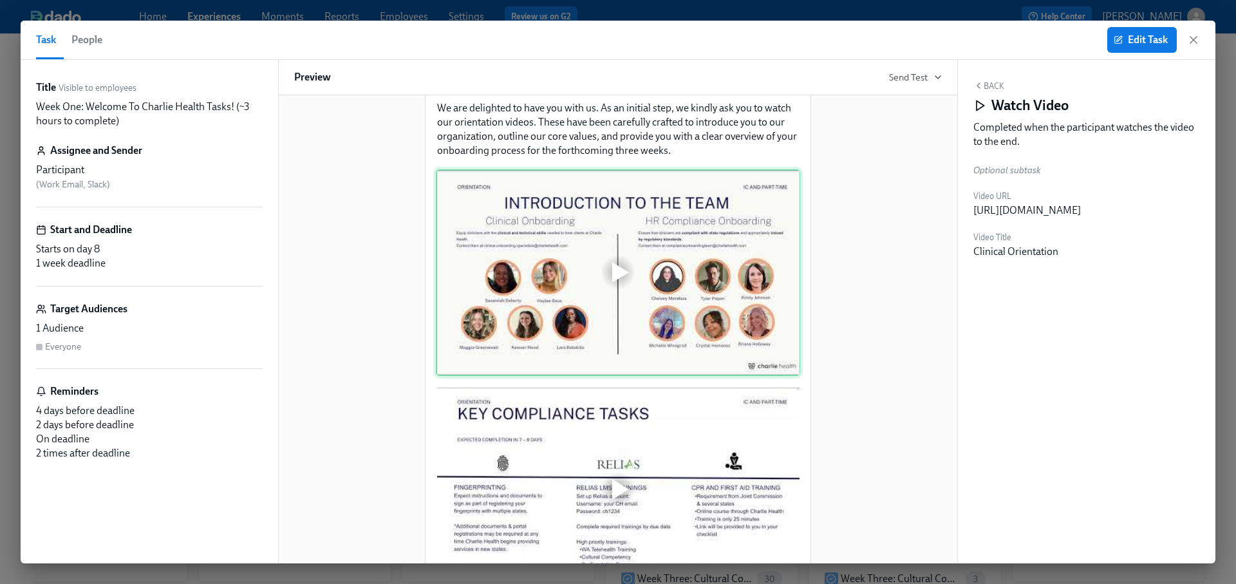
click at [614, 307] on div at bounding box center [618, 272] width 364 height 207
click at [1046, 206] on div "[URL][DOMAIN_NAME]" at bounding box center [1027, 210] width 108 height 14
copy div "[URL][DOMAIN_NAME]"
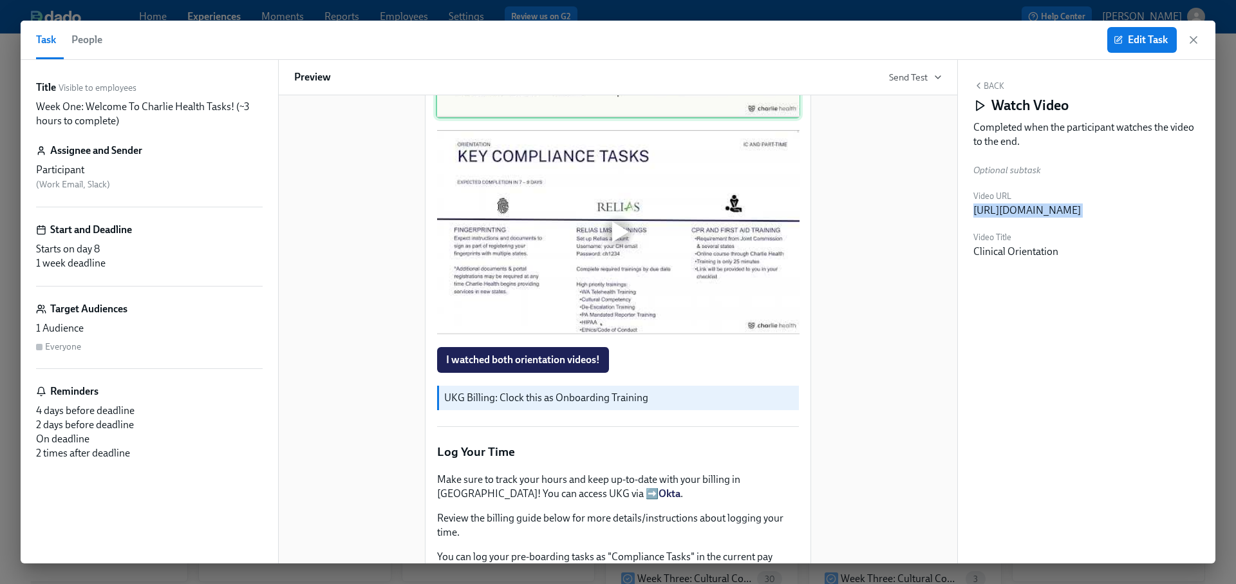
scroll to position [812, 0]
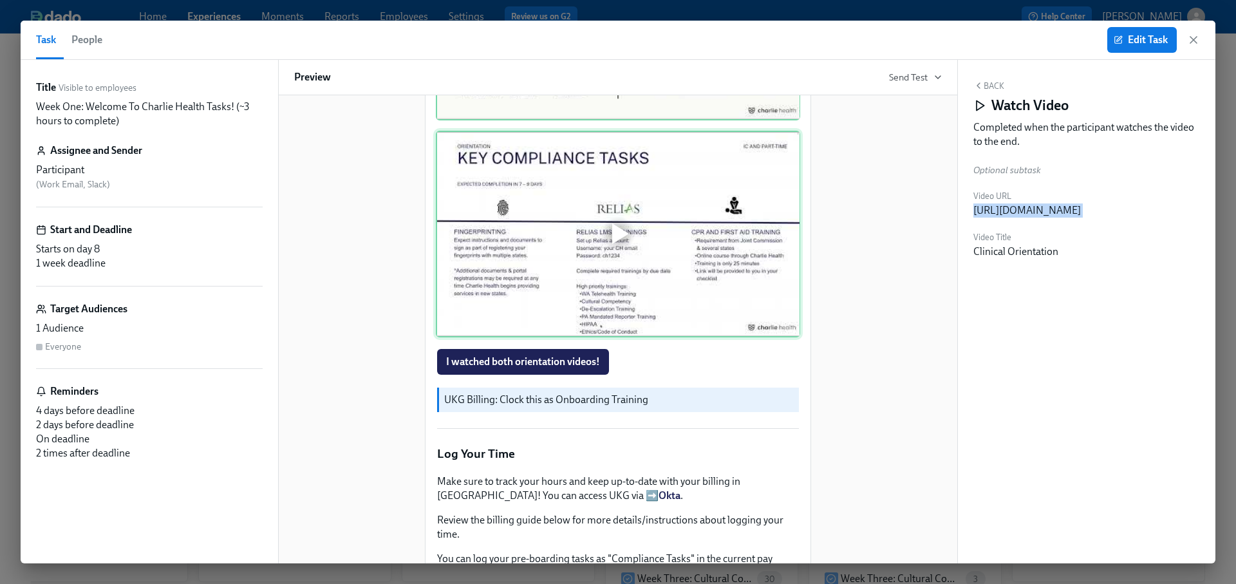
click at [625, 267] on div at bounding box center [618, 234] width 364 height 207
click at [1065, 211] on div "[URL][DOMAIN_NAME]" at bounding box center [1027, 210] width 108 height 14
copy div "[URL][DOMAIN_NAME]"
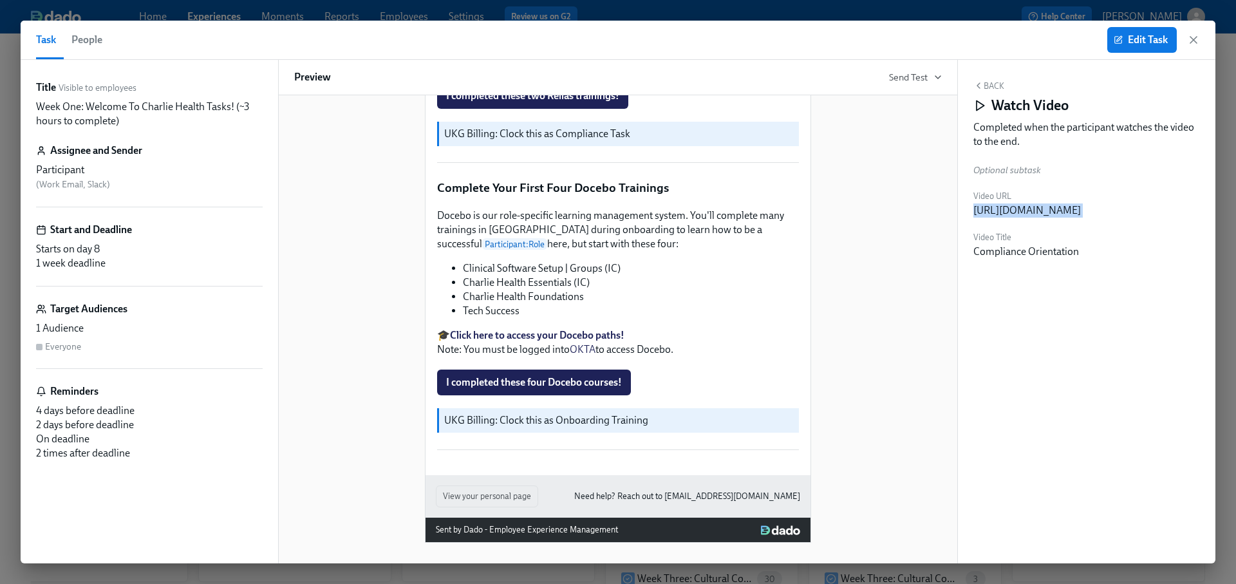
scroll to position [1673, 0]
